Goal: Transaction & Acquisition: Purchase product/service

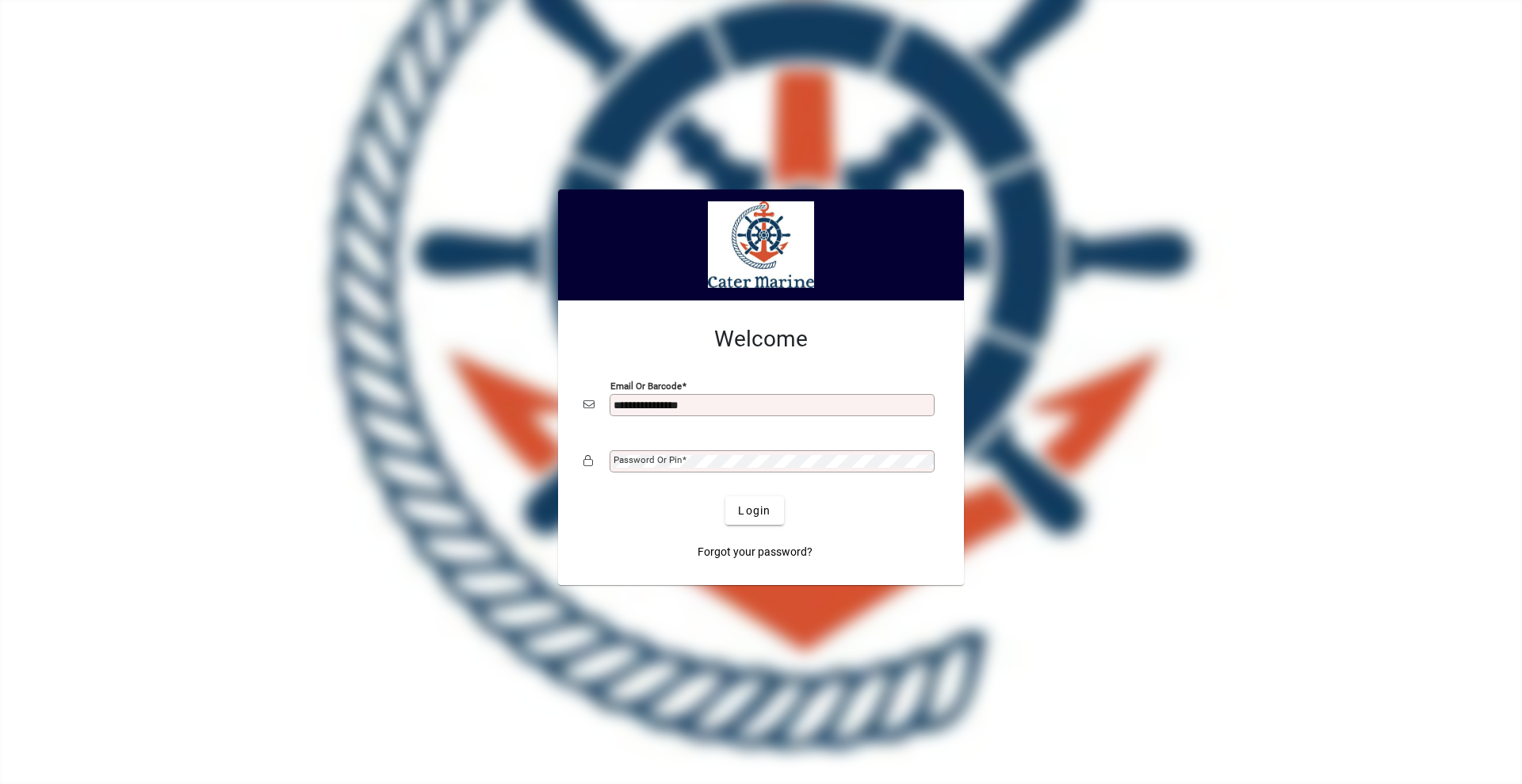
type input "**********"
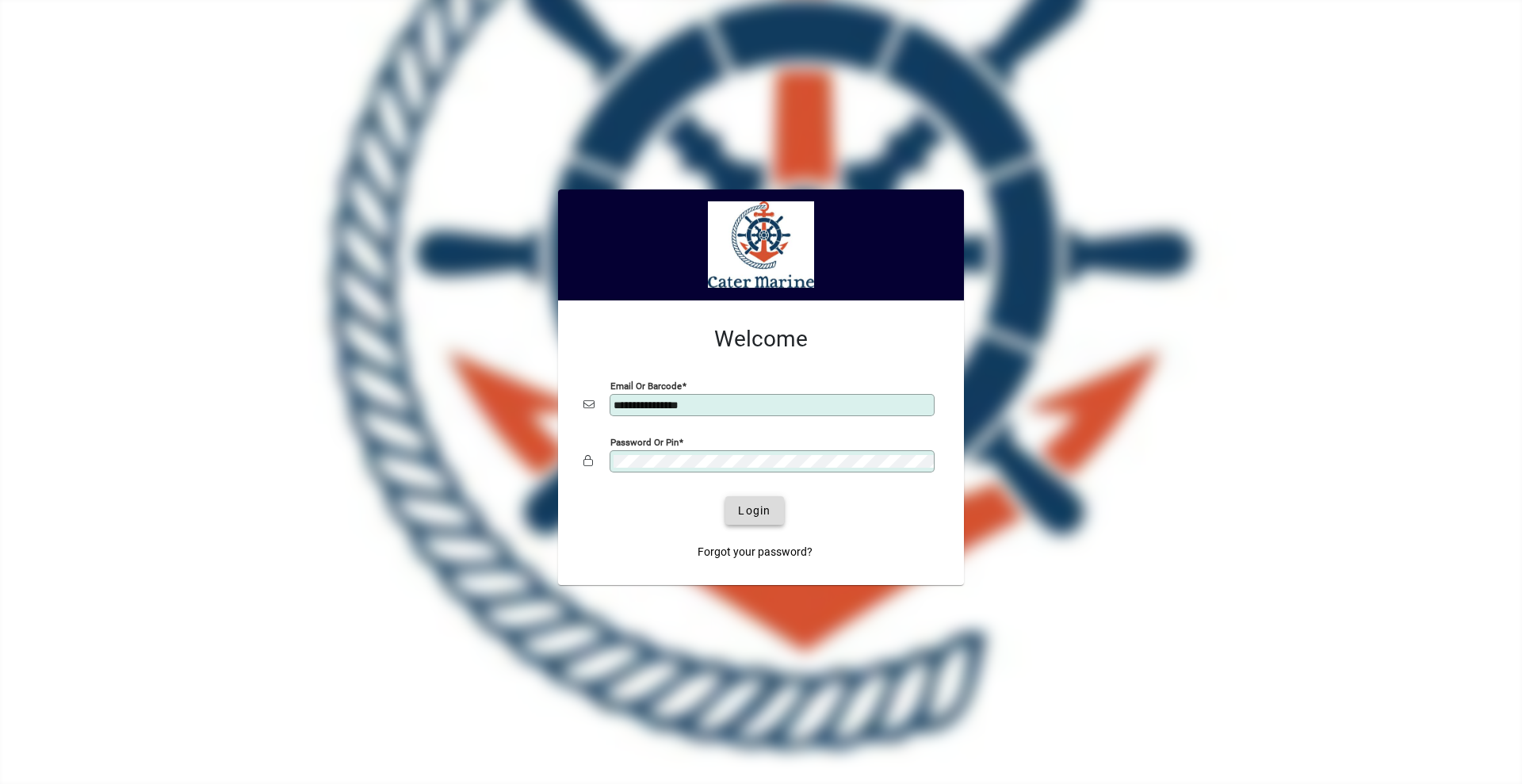
click at [753, 505] on span "Login" at bounding box center [754, 511] width 32 height 16
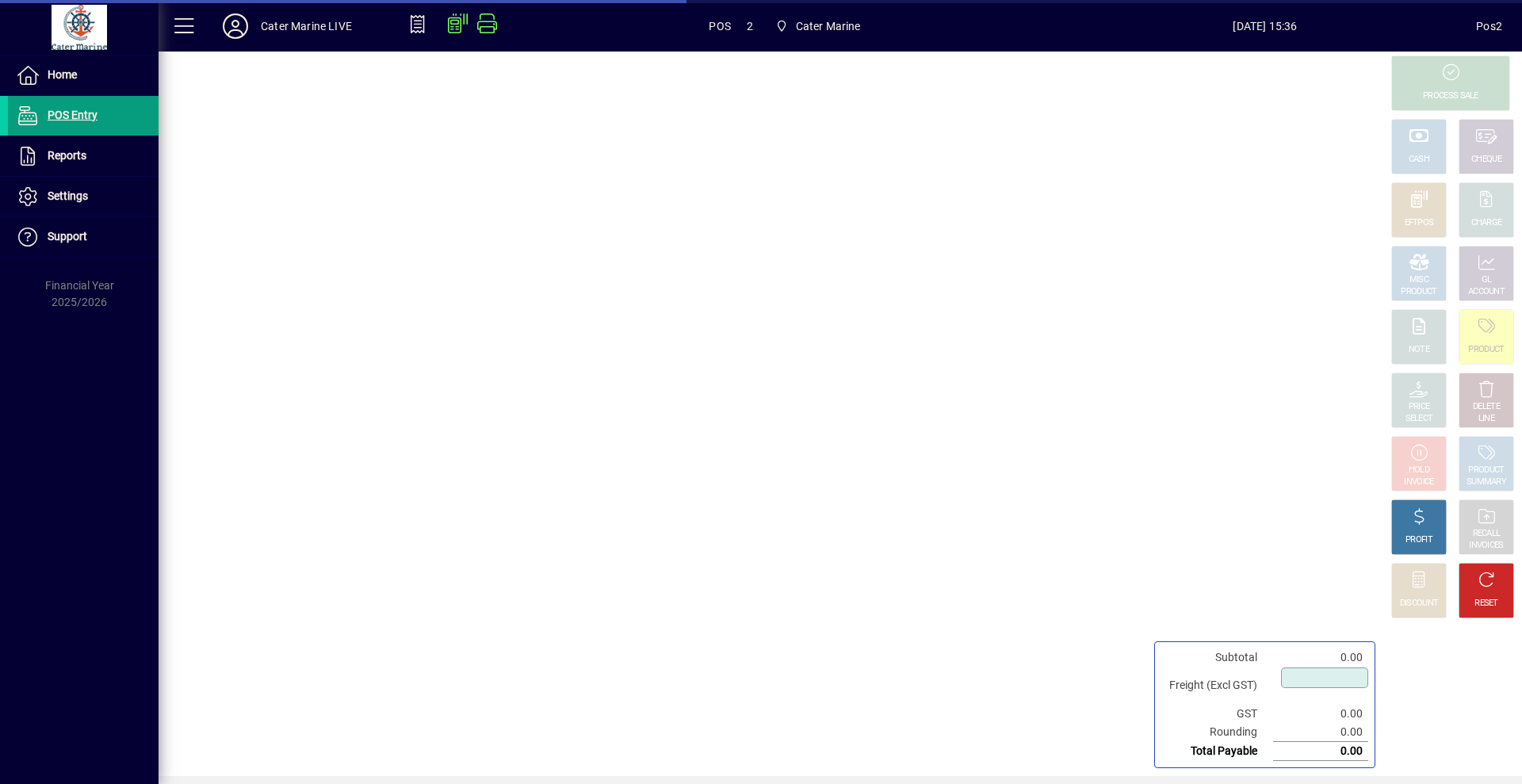
type input "****"
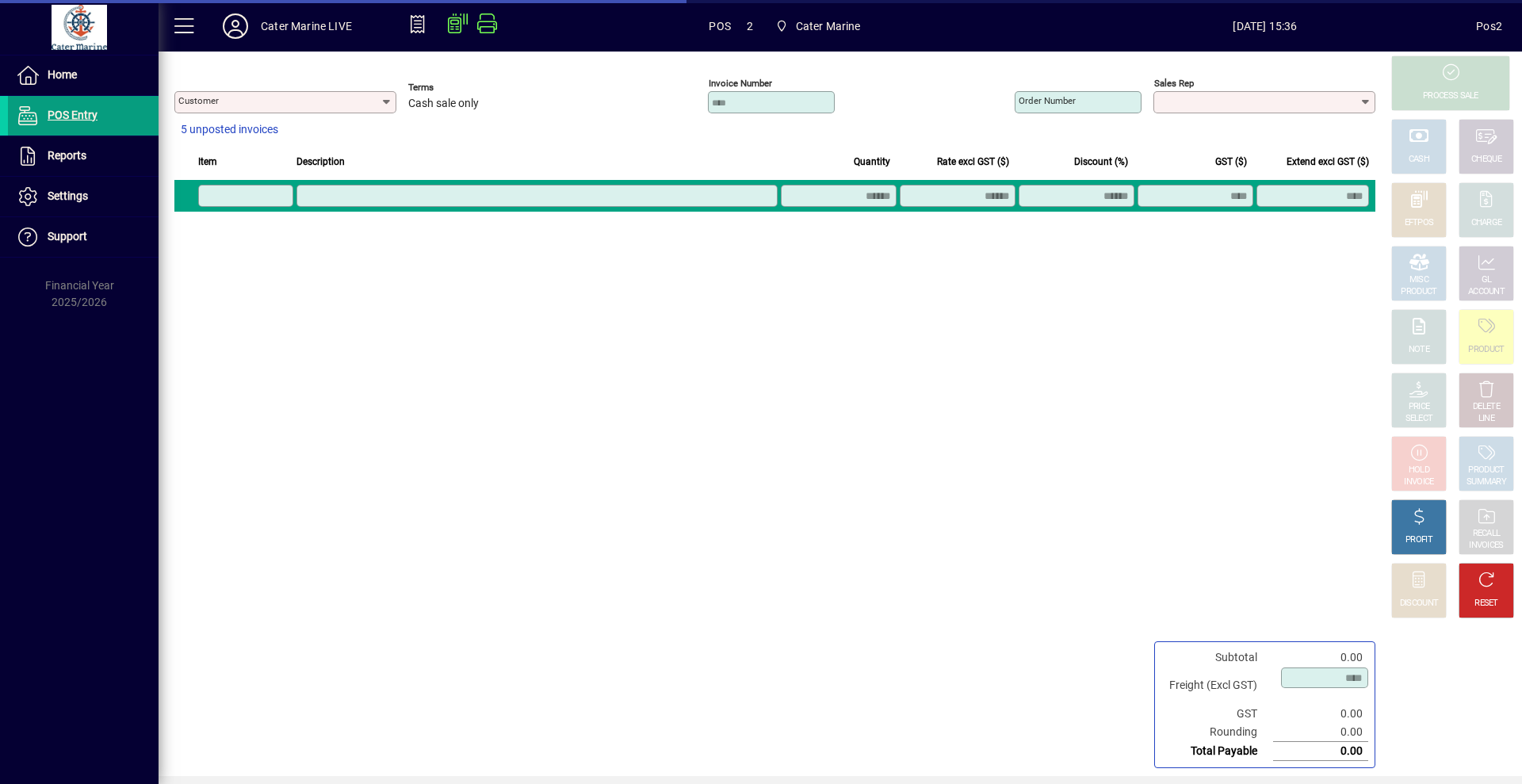
type input "**********"
